Goal: Find specific page/section: Find specific page/section

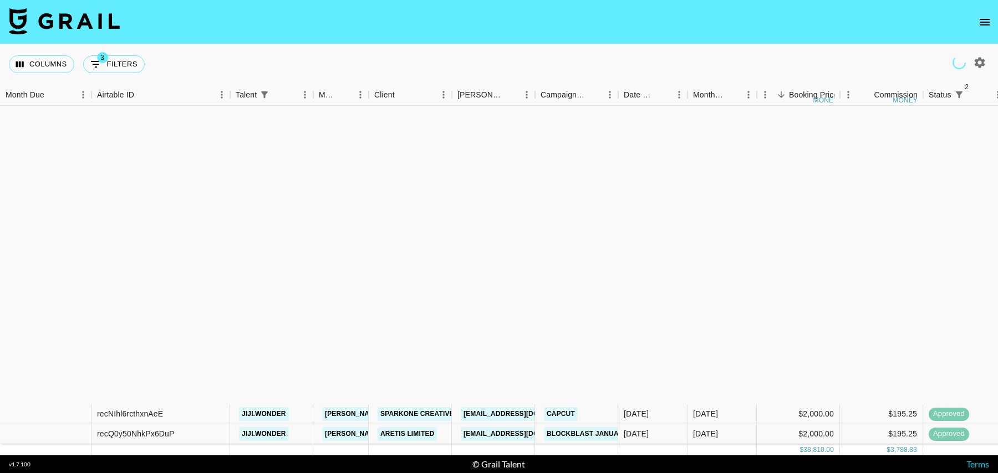
scroll to position [341, 0]
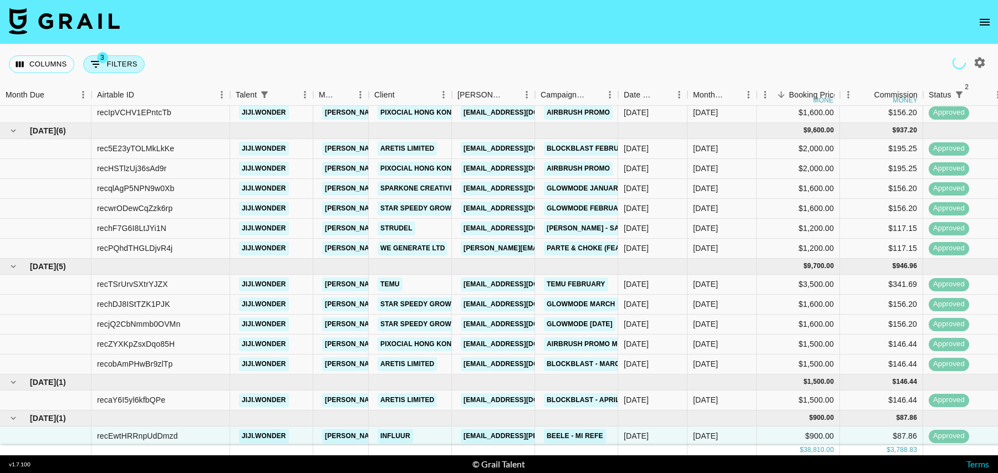
click at [122, 65] on button "3 Filters" at bounding box center [114, 64] width 62 height 18
select select "status"
select select "isNotAnyOf"
select select "status"
select select "isNotAnyOf"
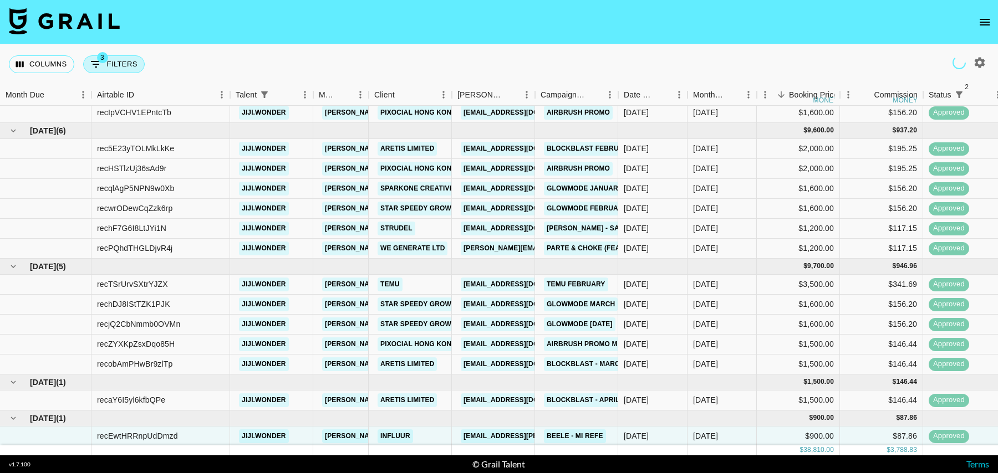
select select "talentName"
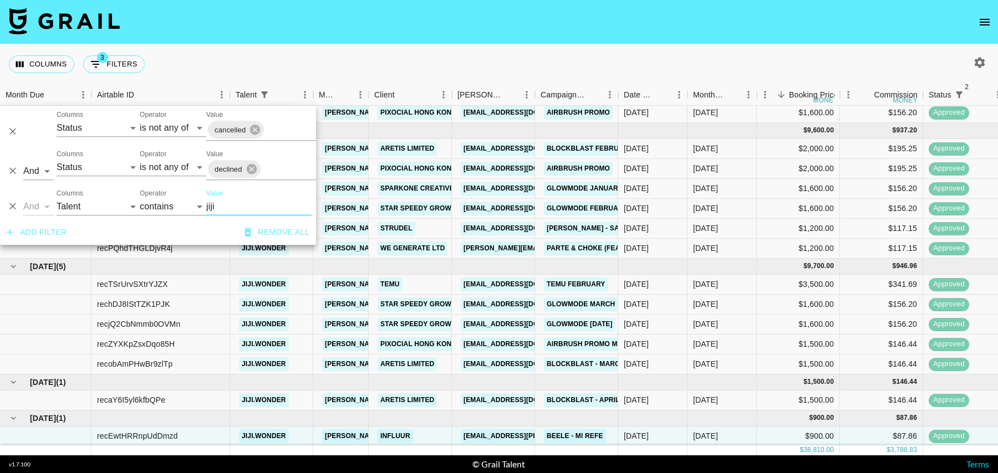
click at [211, 209] on input "jiji" at bounding box center [258, 207] width 105 height 18
click at [220, 209] on input "jiji" at bounding box center [258, 207] width 105 height 18
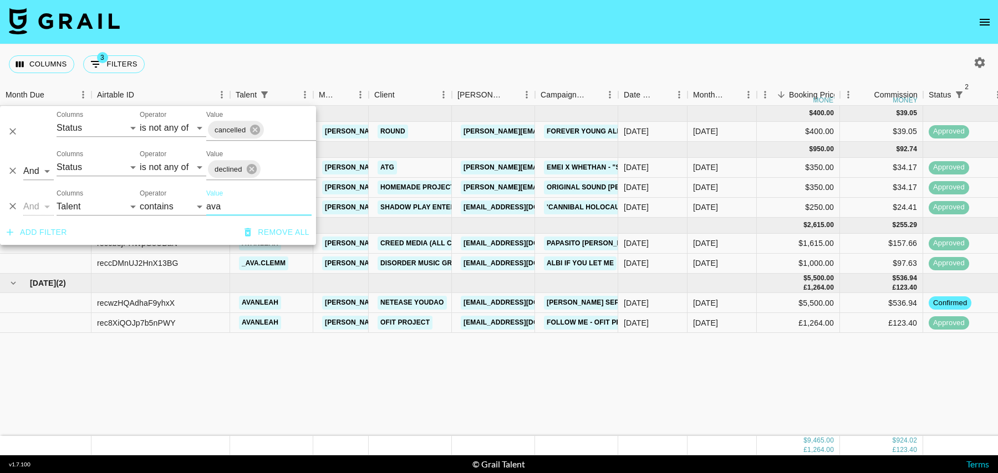
scroll to position [0, 0]
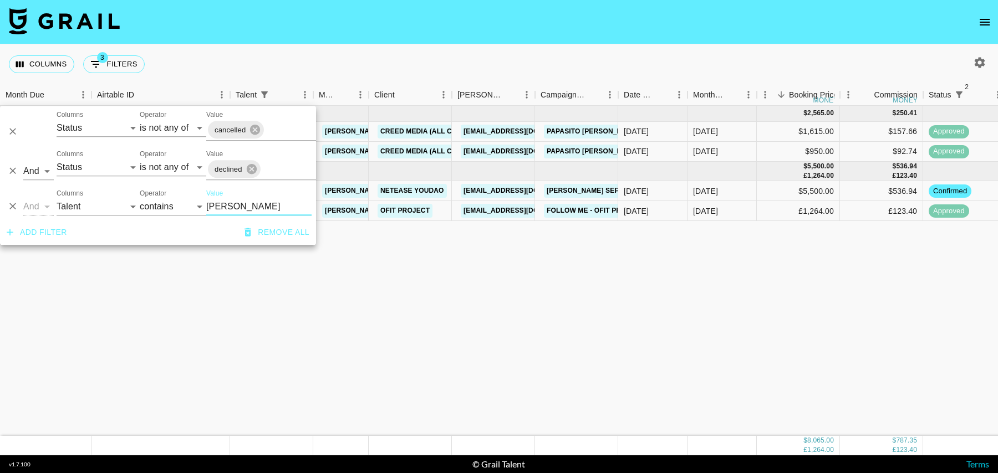
type input "[PERSON_NAME]"
click at [762, 193] on div "$5,500.00" at bounding box center [798, 191] width 83 height 20
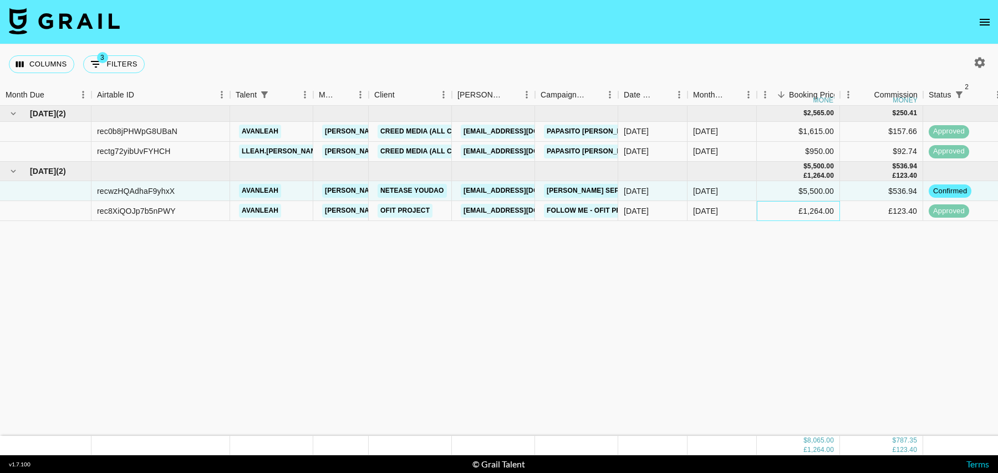
click at [760, 203] on div "£1,264.00" at bounding box center [798, 211] width 83 height 20
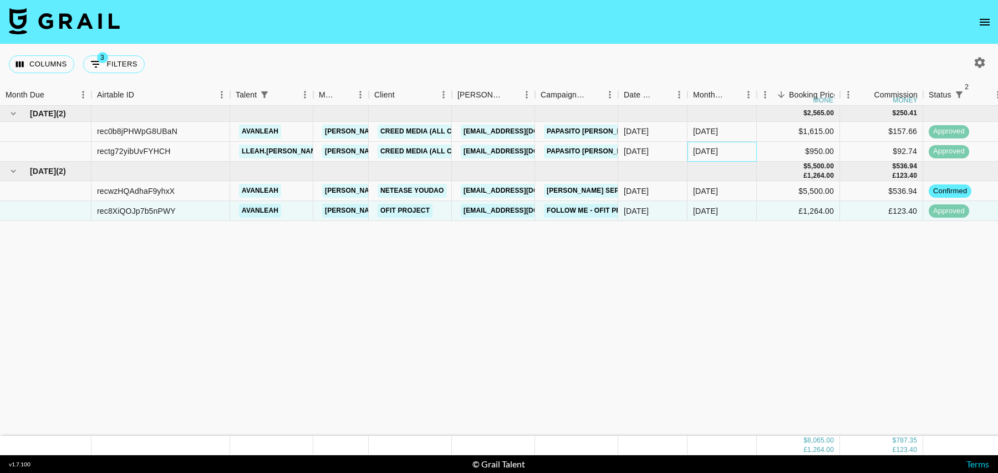
click at [742, 150] on div "[DATE]" at bounding box center [721, 152] width 69 height 20
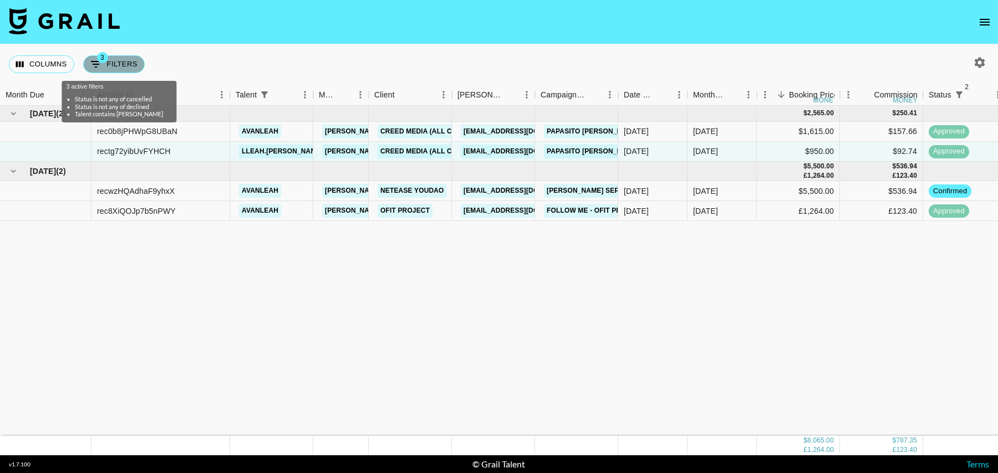
click at [122, 69] on button "3 Filters" at bounding box center [114, 64] width 62 height 18
select select "status"
select select "isNotAnyOf"
select select "status"
select select "isNotAnyOf"
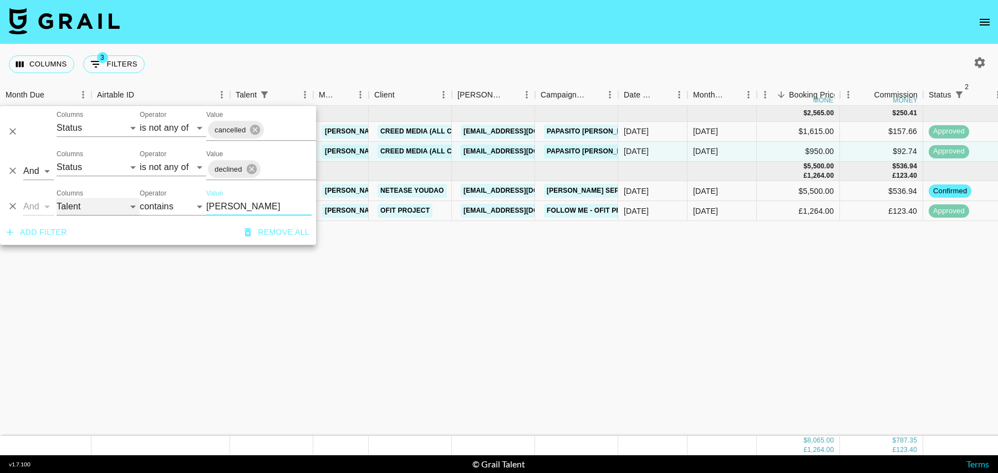
click at [83, 212] on select "Grail Platform ID Airtable ID Talent Manager Client [PERSON_NAME] Campaign (Typ…" at bounding box center [98, 207] width 83 height 18
select select "campaign"
click at [57, 198] on select "Grail Platform ID Airtable ID Talent Manager Client [PERSON_NAME] Campaign (Typ…" at bounding box center [98, 207] width 83 height 18
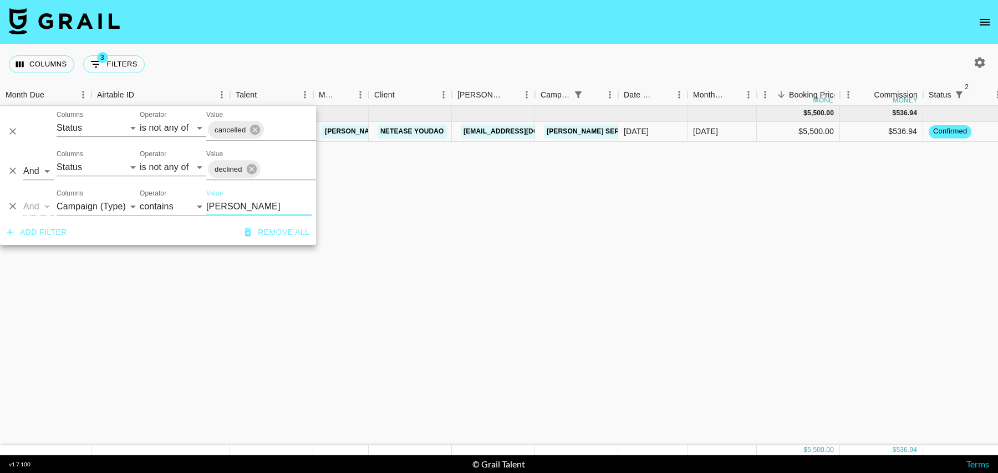
click at [237, 206] on input "[PERSON_NAME]" at bounding box center [258, 207] width 105 height 18
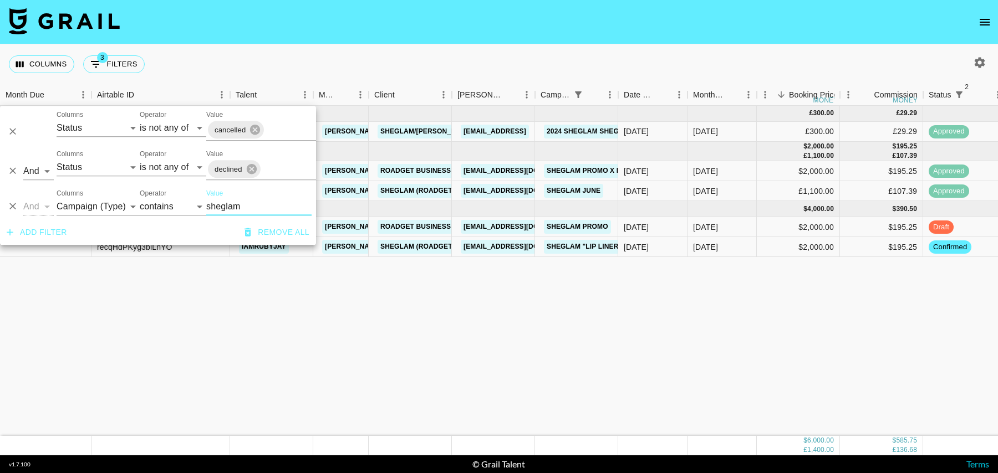
type input "sheglam"
click at [787, 248] on div "$2,000.00" at bounding box center [798, 247] width 83 height 20
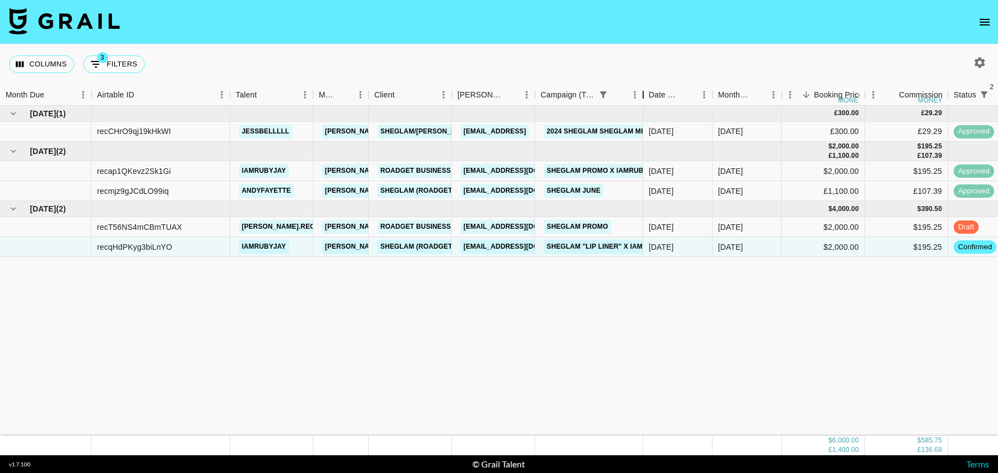
drag, startPoint x: 619, startPoint y: 100, endPoint x: 666, endPoint y: 100, distance: 47.7
click at [650, 100] on div "Campaign (Type)" at bounding box center [642, 95] width 13 height 22
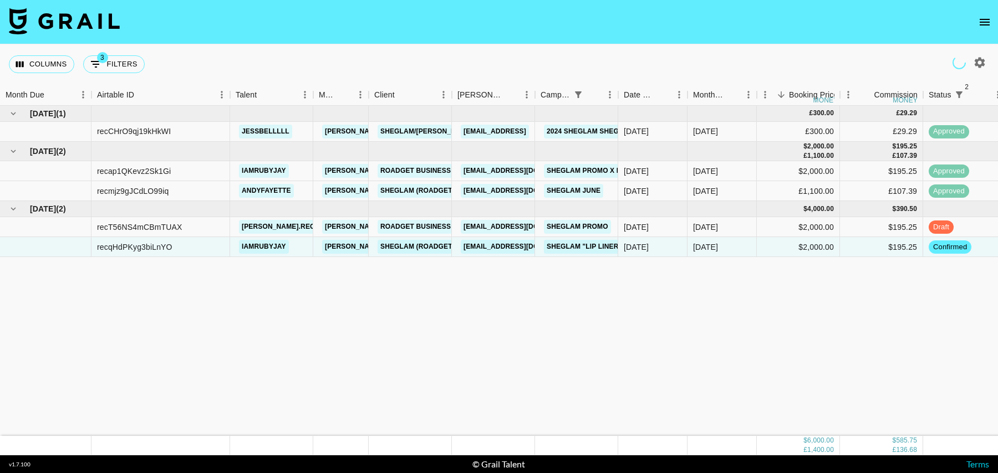
click at [986, 10] on nav at bounding box center [499, 22] width 998 height 44
click at [986, 16] on icon "open drawer" at bounding box center [984, 22] width 13 height 13
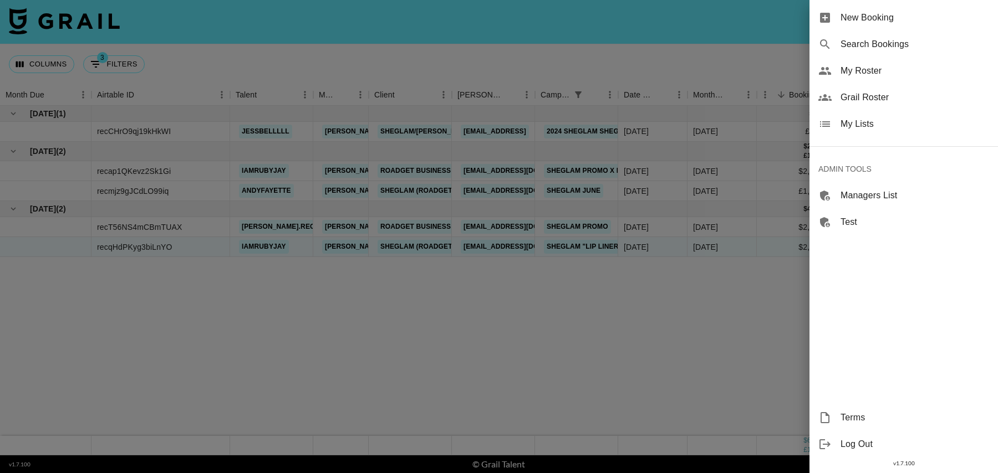
click at [868, 100] on span "Grail Roster" at bounding box center [914, 97] width 149 height 13
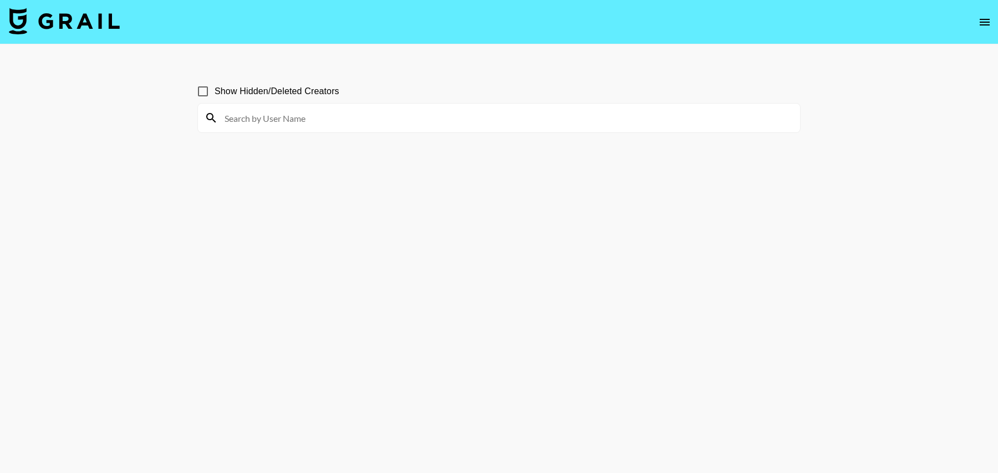
click at [407, 118] on input at bounding box center [505, 118] width 575 height 18
paste input "noitisashley13"
click at [290, 120] on input "noitisashley13" at bounding box center [505, 118] width 575 height 18
type input "noitisashley13"
